Goal: Information Seeking & Learning: Learn about a topic

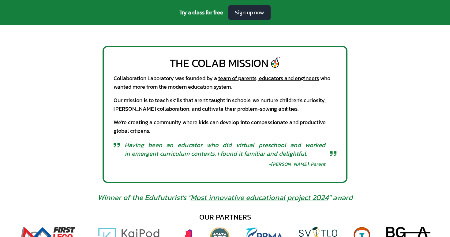
scroll to position [258, 0]
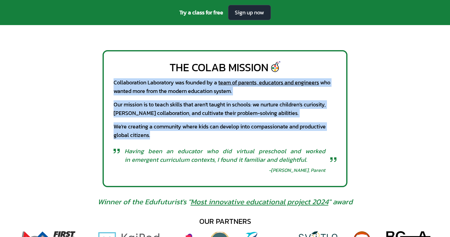
drag, startPoint x: 114, startPoint y: 84, endPoint x: 225, endPoint y: 136, distance: 122.3
click at [225, 136] on div "The CoLab Mission Collaboration Laboratory was founded by a team of parents, ed…" at bounding box center [225, 118] width 245 height 137
copy div "Collaboration Laboratory was founded by a team of parents, educators and engine…"
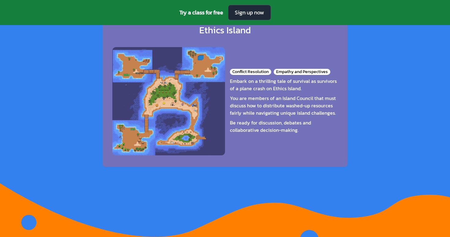
scroll to position [978, 0]
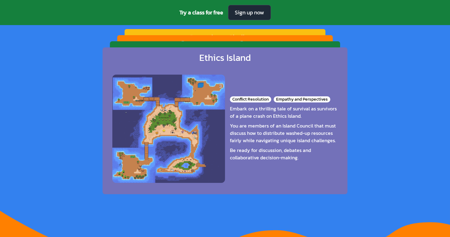
click at [209, 55] on div "Ethics Island" at bounding box center [224, 57] width 51 height 11
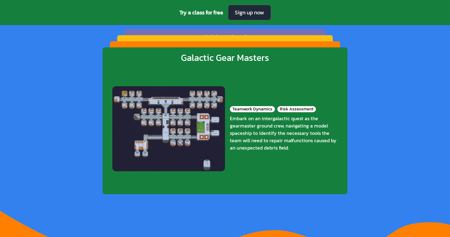
click at [213, 60] on div "Galactic Gear Masters" at bounding box center [225, 57] width 88 height 11
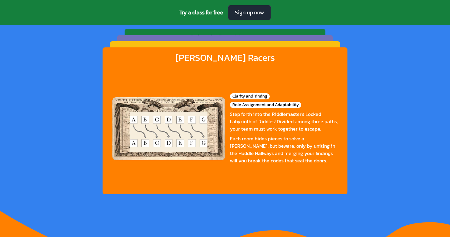
click at [213, 60] on div "[PERSON_NAME] Racers" at bounding box center [225, 57] width 100 height 11
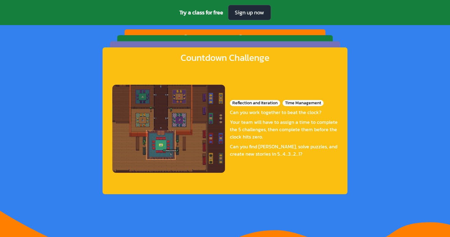
click at [213, 60] on div "Countdown Challenge" at bounding box center [225, 57] width 89 height 11
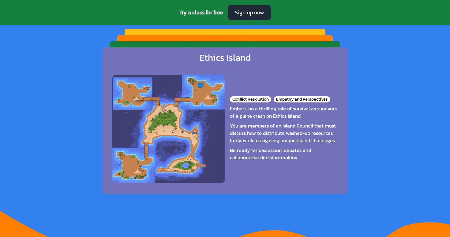
click at [213, 60] on div "Ethics Island" at bounding box center [224, 57] width 51 height 11
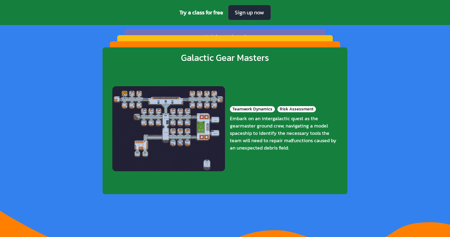
click at [213, 60] on div "Galactic Gear Masters" at bounding box center [225, 57] width 88 height 11
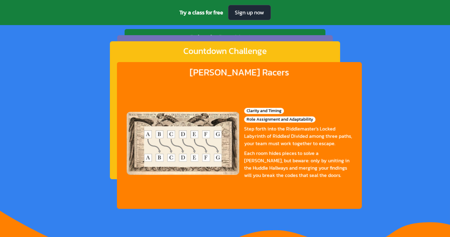
drag, startPoint x: 231, startPoint y: 114, endPoint x: 255, endPoint y: 103, distance: 27.1
click at [255, 125] on div "Step forth into the Riddlemaster's Locked Labyrinth of Riddles! Divided among t…" at bounding box center [298, 136] width 108 height 22
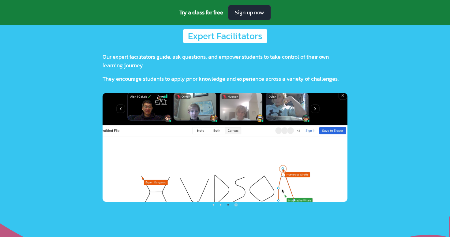
scroll to position [1426, 0]
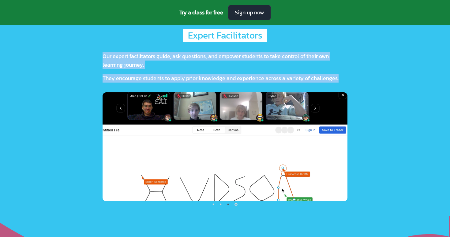
drag, startPoint x: 103, startPoint y: 52, endPoint x: 343, endPoint y: 79, distance: 241.5
click at [343, 79] on div "Our expert facilitators guide, ask questions, and empower students to take cont…" at bounding box center [225, 67] width 245 height 31
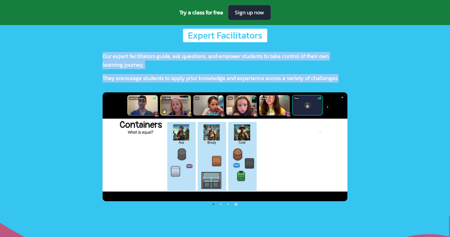
copy div "Our expert facilitators guide, ask questions, and empower students to take cont…"
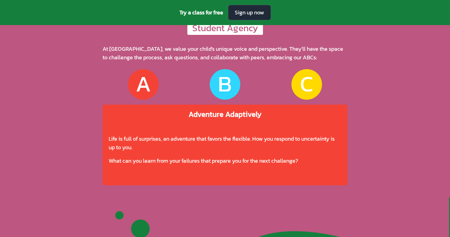
scroll to position [1721, 0]
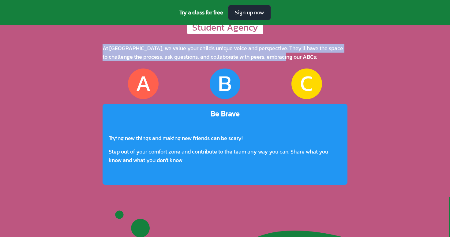
drag, startPoint x: 104, startPoint y: 47, endPoint x: 304, endPoint y: 58, distance: 200.3
click at [304, 58] on div "At [GEOGRAPHIC_DATA], we value your child's unique voice and perspective. They'…" at bounding box center [225, 52] width 245 height 17
copy div "At [GEOGRAPHIC_DATA], we value your child's unique voice and perspective. They'…"
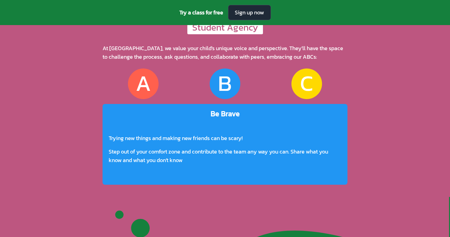
click at [225, 93] on div "B" at bounding box center [225, 83] width 14 height 23
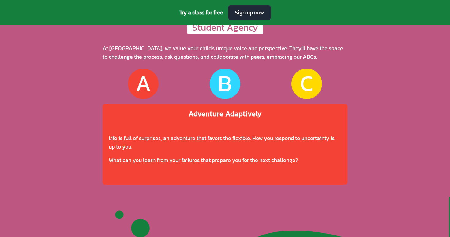
click at [149, 83] on div "A" at bounding box center [143, 83] width 15 height 23
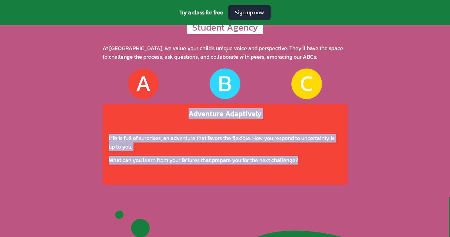
drag, startPoint x: 188, startPoint y: 114, endPoint x: 302, endPoint y: 162, distance: 123.6
click at [302, 162] on div "Adventure Adaptively Life is full of surprises, an adventure that favors the fl…" at bounding box center [225, 144] width 245 height 81
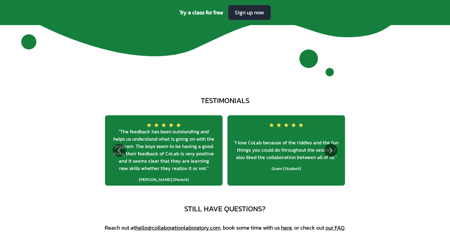
scroll to position [2219, 0]
